Goal: Information Seeking & Learning: Learn about a topic

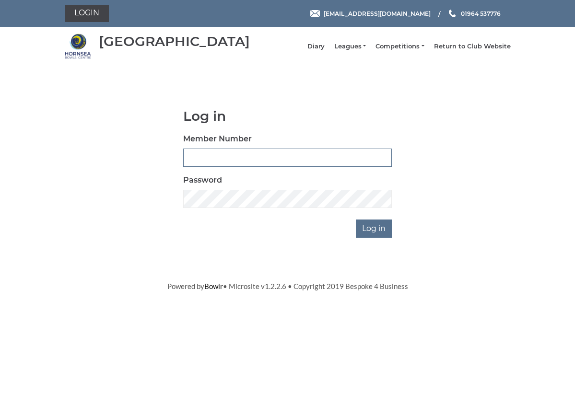
type input "1068"
click at [375, 236] on input "Log in" at bounding box center [374, 229] width 36 height 18
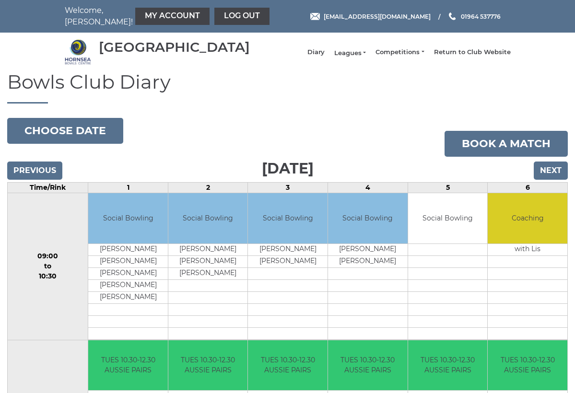
click at [356, 57] on link "Leagues" at bounding box center [350, 53] width 32 height 9
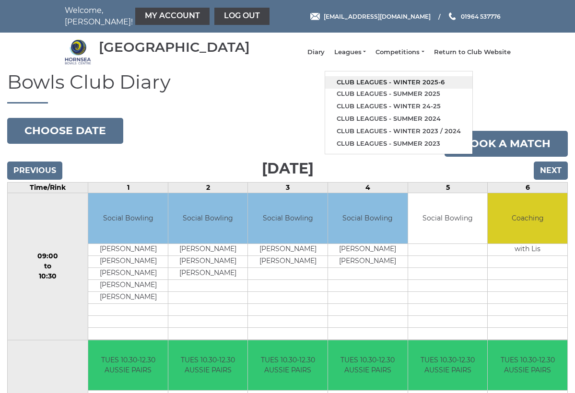
click at [361, 87] on link "Club leagues - Winter 2025-6" at bounding box center [398, 82] width 147 height 12
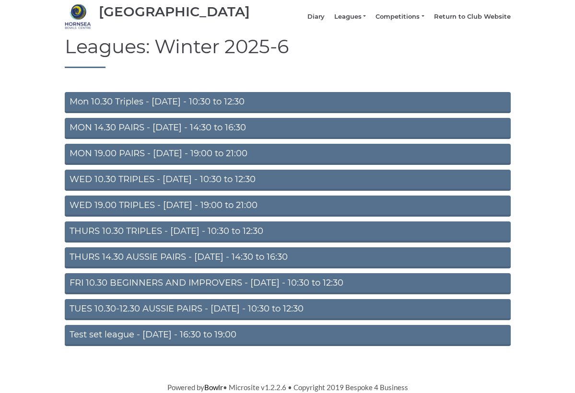
scroll to position [42, 0]
click at [154, 259] on link "THURS 14.30 AUSSIE PAIRS - Thursday - 14:30 to 16:30" at bounding box center [288, 258] width 446 height 21
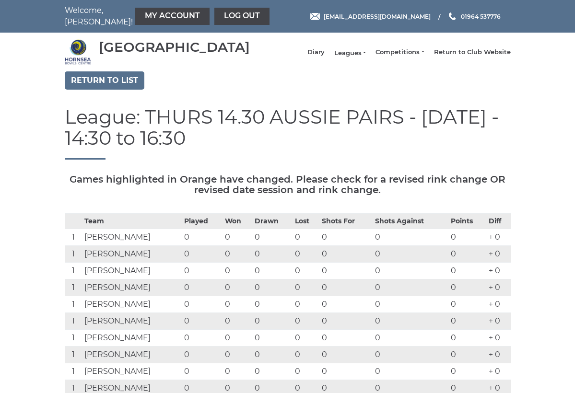
click at [358, 55] on link "Leagues" at bounding box center [350, 53] width 32 height 9
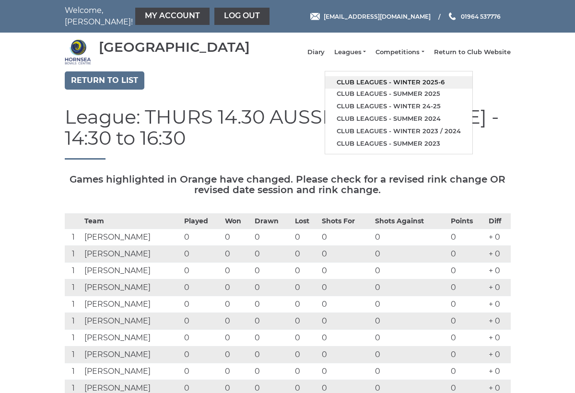
click at [366, 83] on link "Club leagues - Winter 2025-6" at bounding box center [398, 82] width 147 height 12
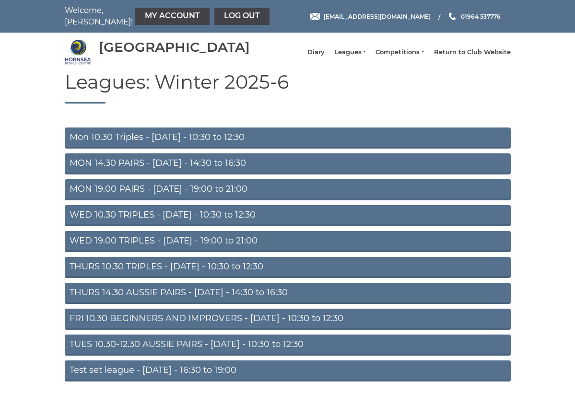
click at [142, 196] on link "MON 19.00 PAIRS - [DATE] - 19:00 to 21:00" at bounding box center [288, 189] width 446 height 21
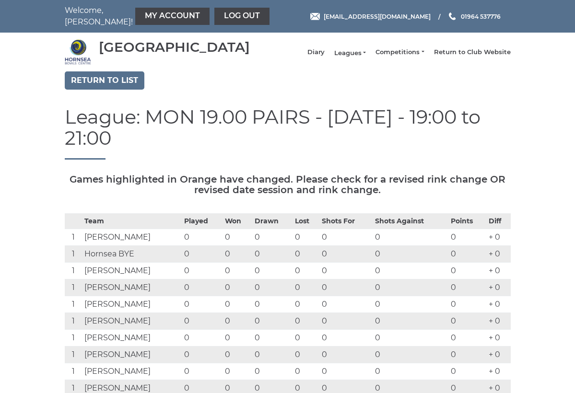
click at [363, 55] on link "Leagues" at bounding box center [350, 53] width 32 height 9
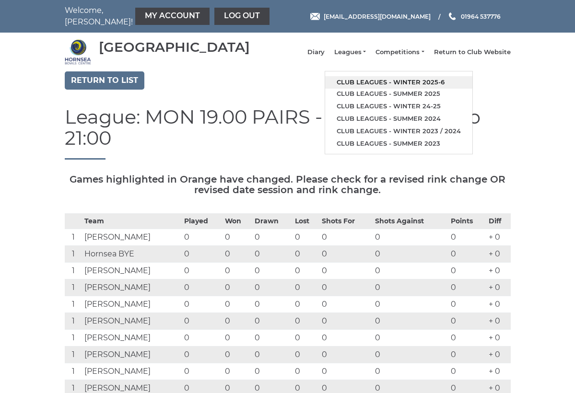
click at [374, 86] on link "Club leagues - Winter 2025-6" at bounding box center [398, 82] width 147 height 12
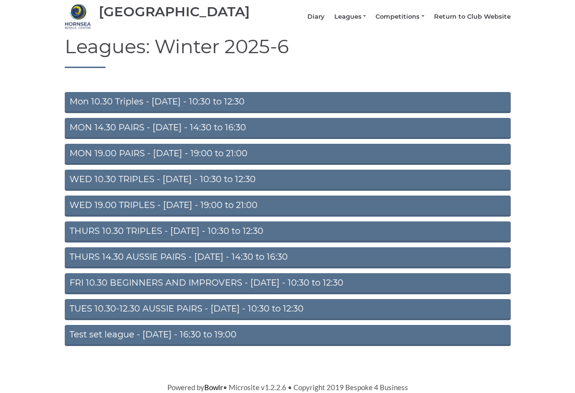
scroll to position [42, 0]
click at [158, 308] on link "TUES 10.30-12.30 AUSSIE PAIRS - [DATE] - 10:30 to 12:30" at bounding box center [288, 309] width 446 height 21
